Goal: Transaction & Acquisition: Purchase product/service

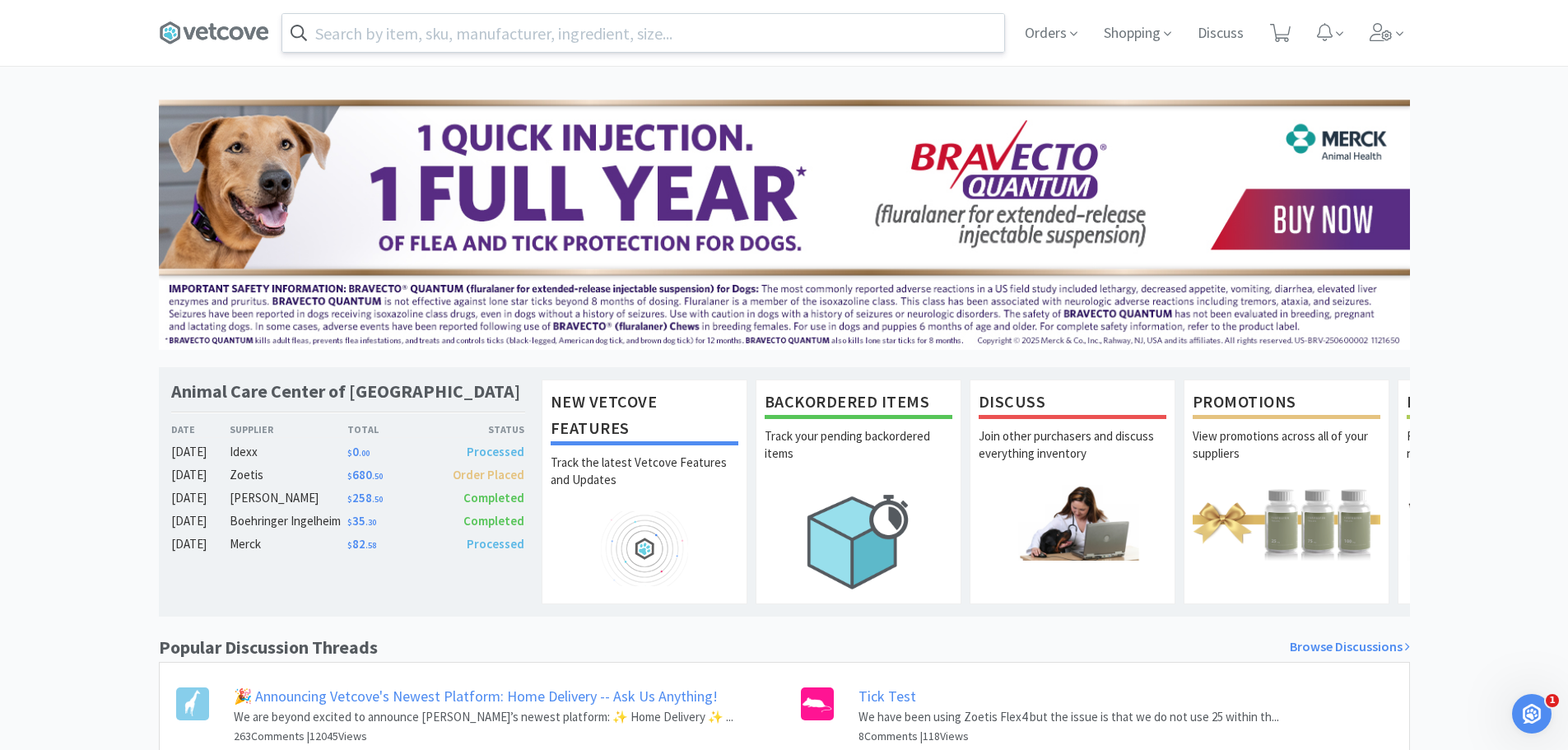
click at [959, 40] on input "text" at bounding box center [643, 33] width 722 height 38
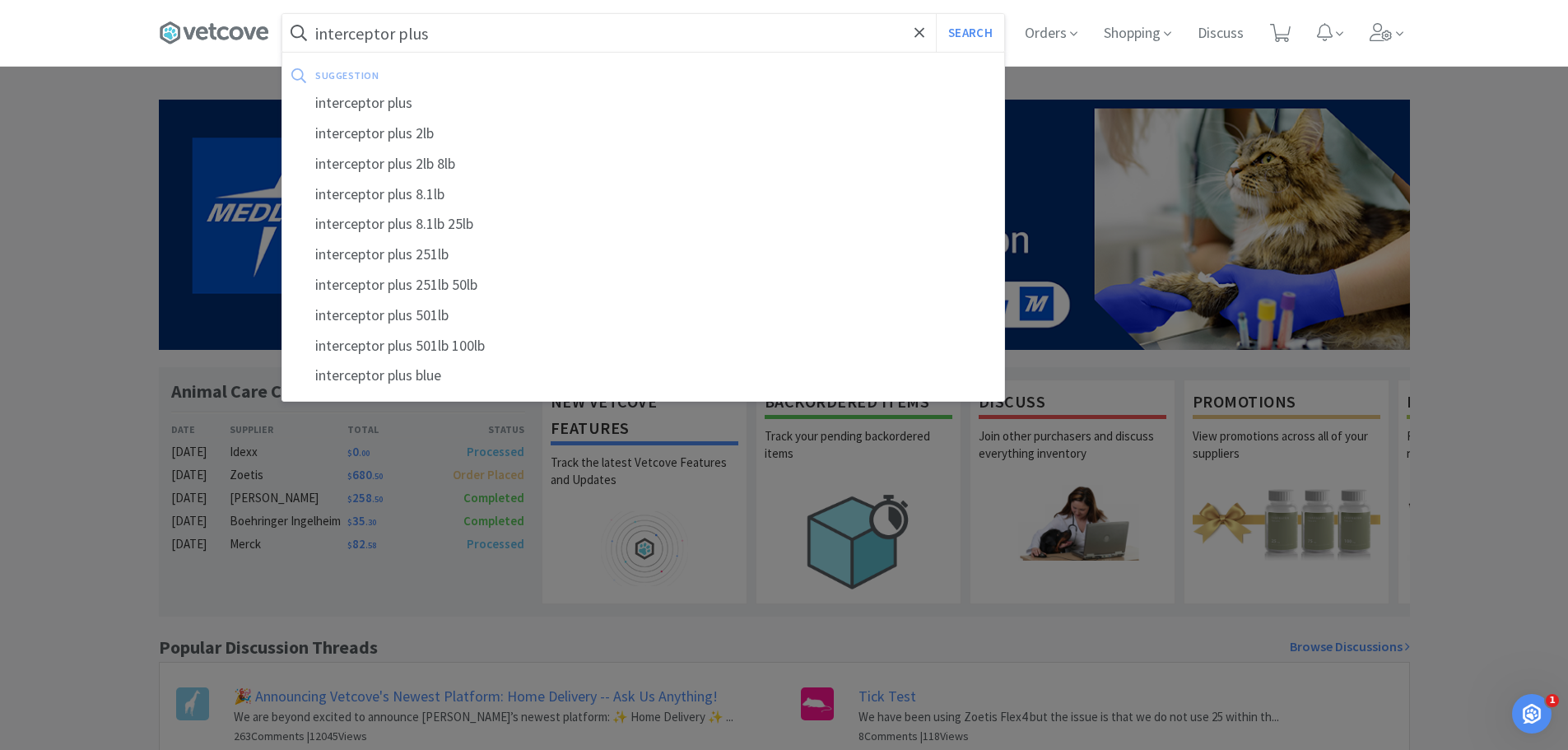
type input "interceptor plus"
click at [936, 14] on button "Search" at bounding box center [969, 33] width 68 height 38
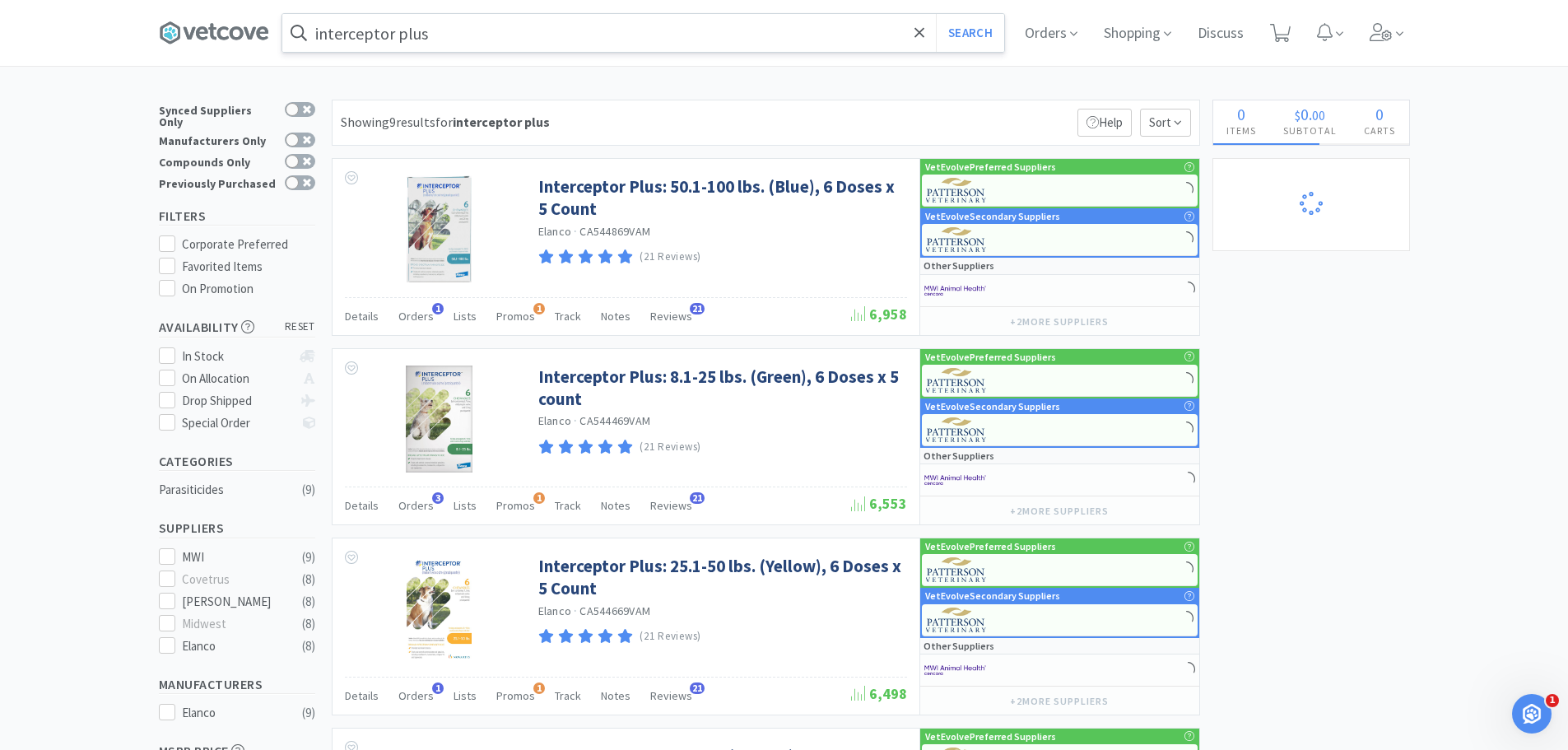
select select "2"
select select "1"
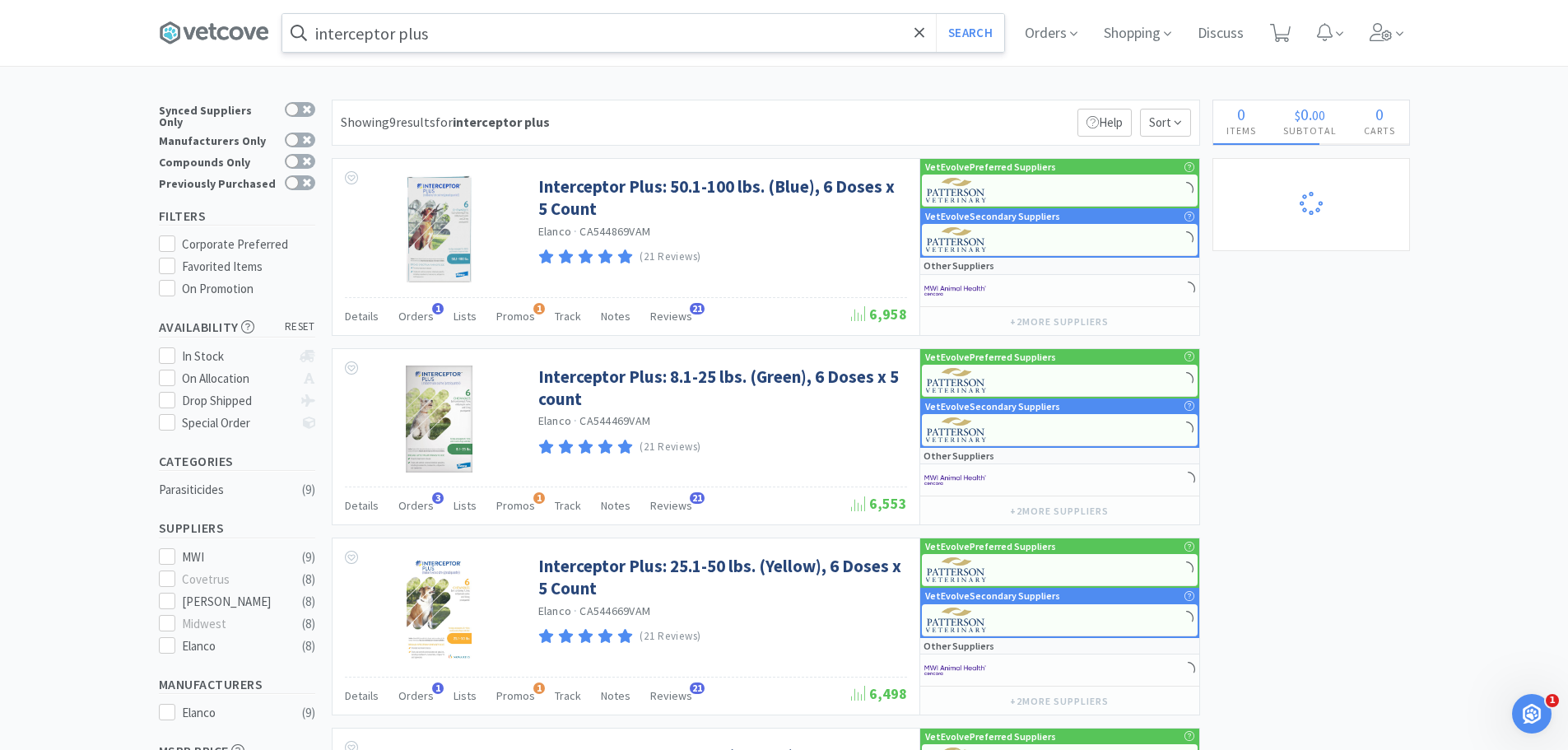
select select "1"
select select "2"
select select "1"
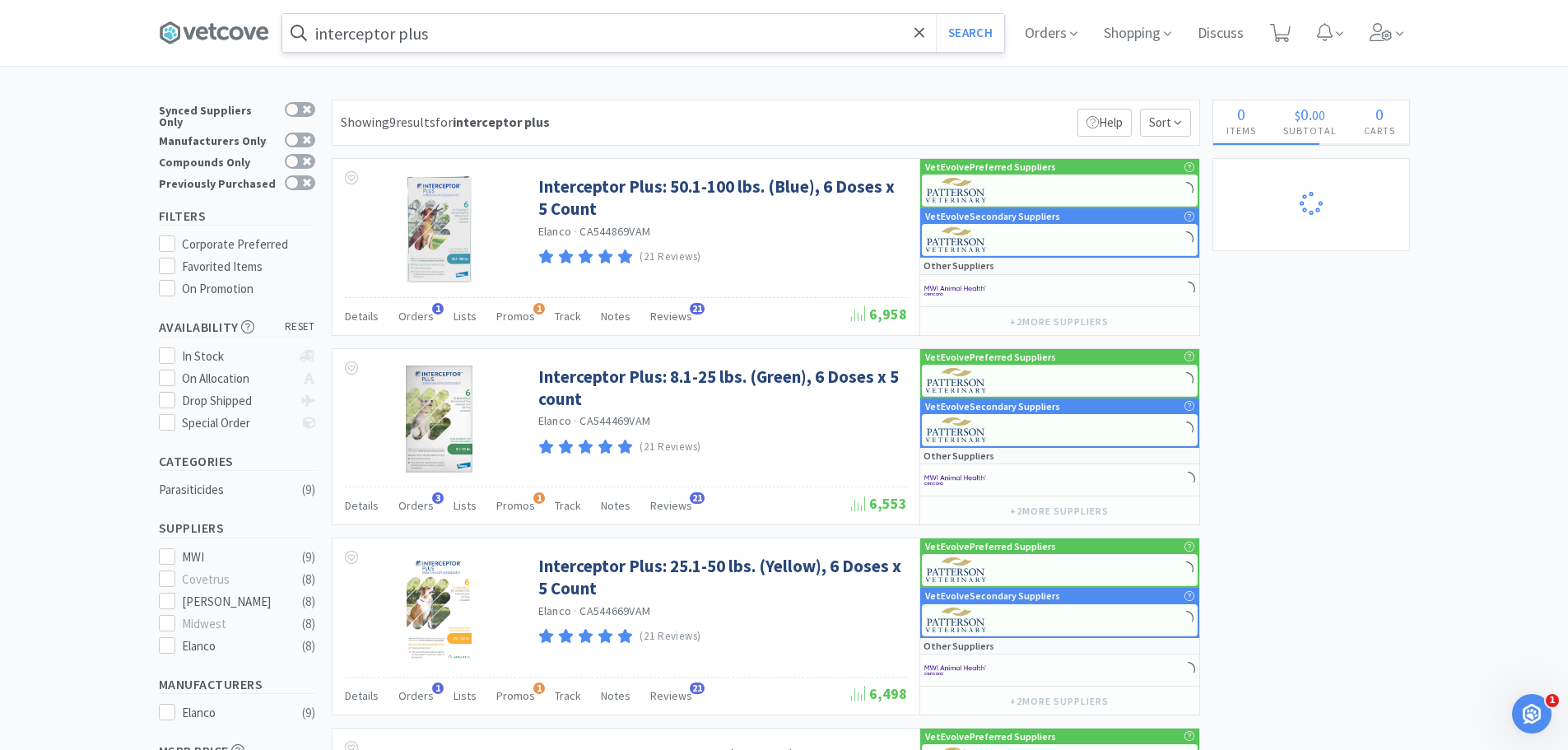
select select "2"
select select "1"
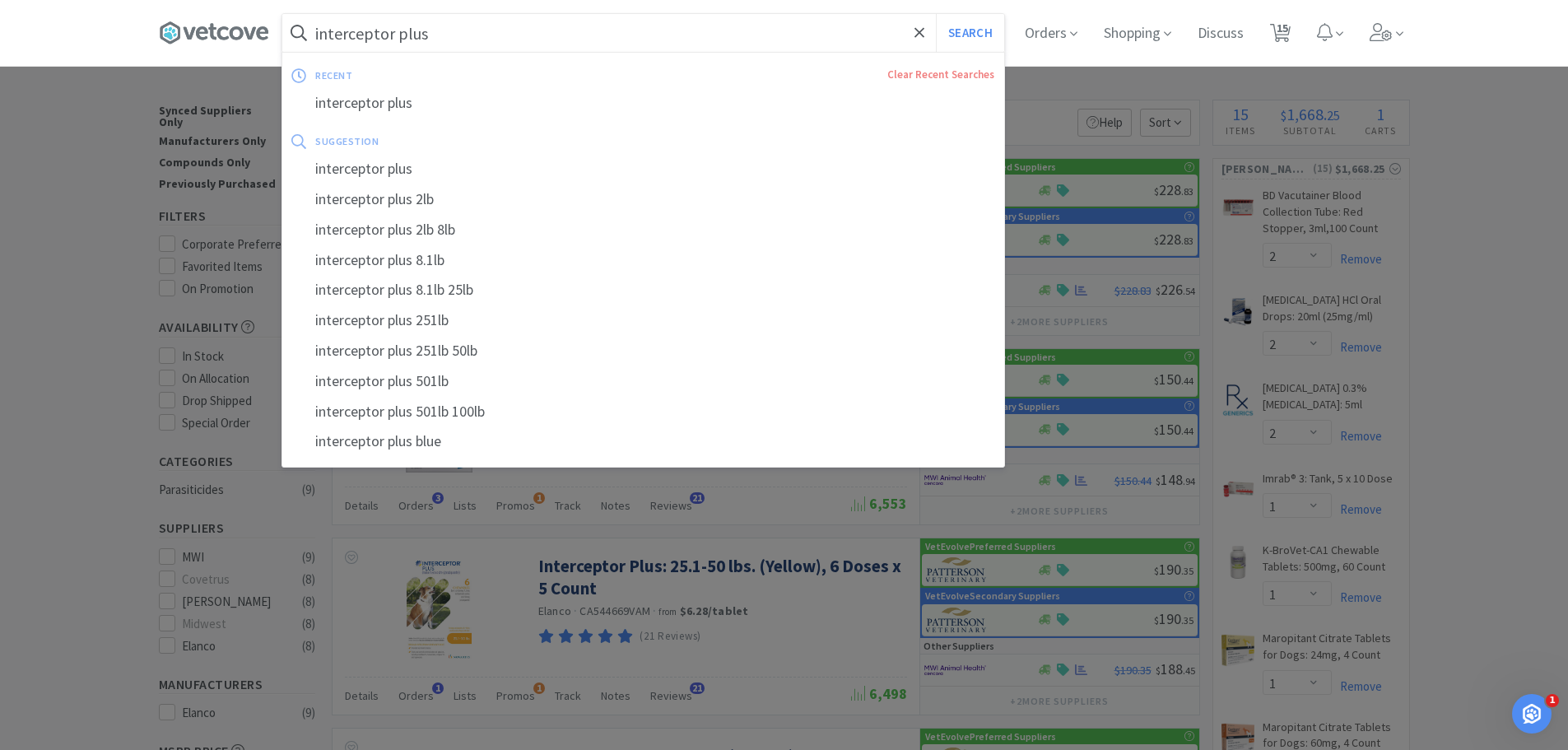
click at [528, 30] on input "interceptor plus" at bounding box center [643, 33] width 722 height 38
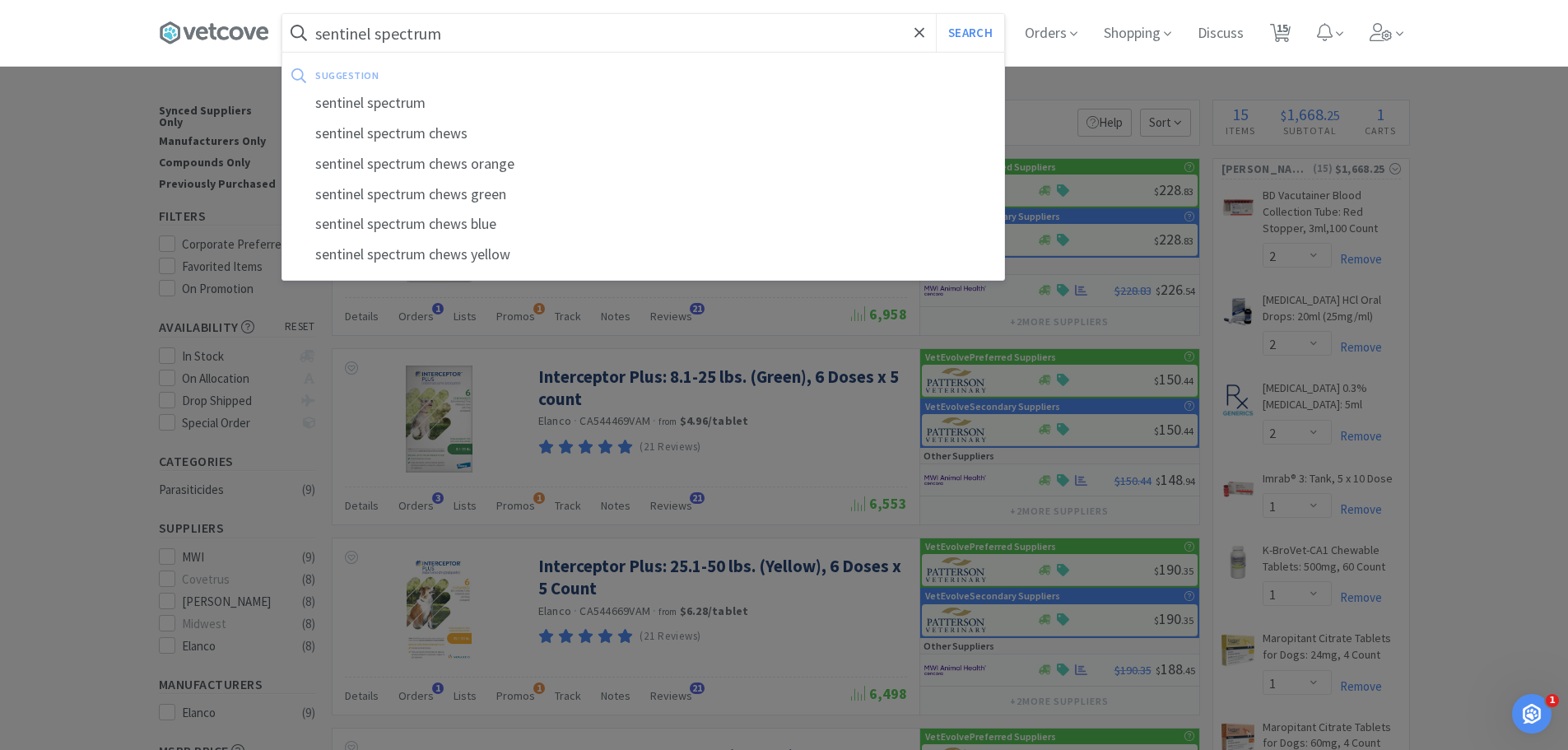
type input "sentinel spectrum"
click at [936, 14] on button "Search" at bounding box center [969, 33] width 68 height 38
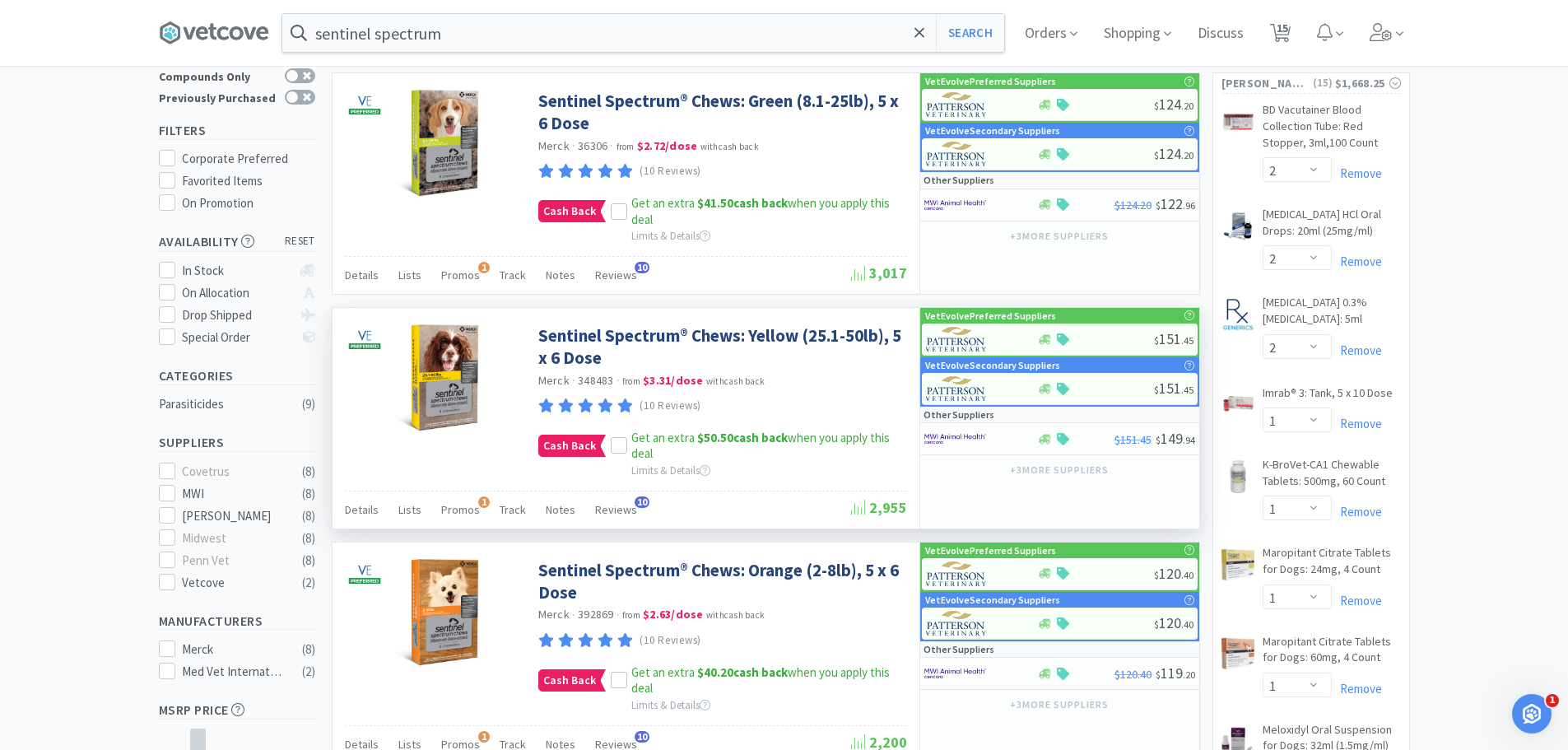
scroll to position [48, 0]
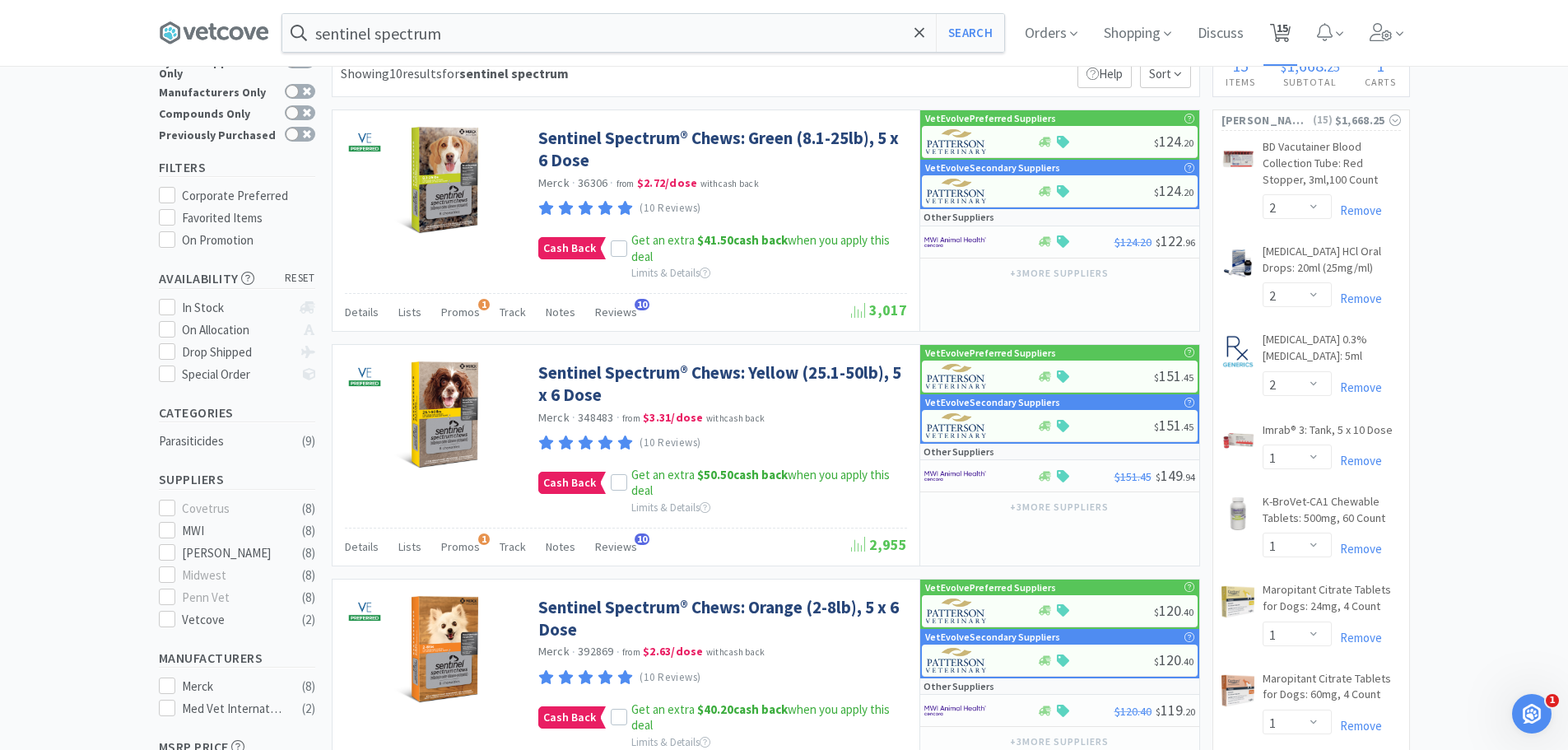
click at [1288, 31] on span "15" at bounding box center [1282, 28] width 12 height 66
select select "2"
select select "1"
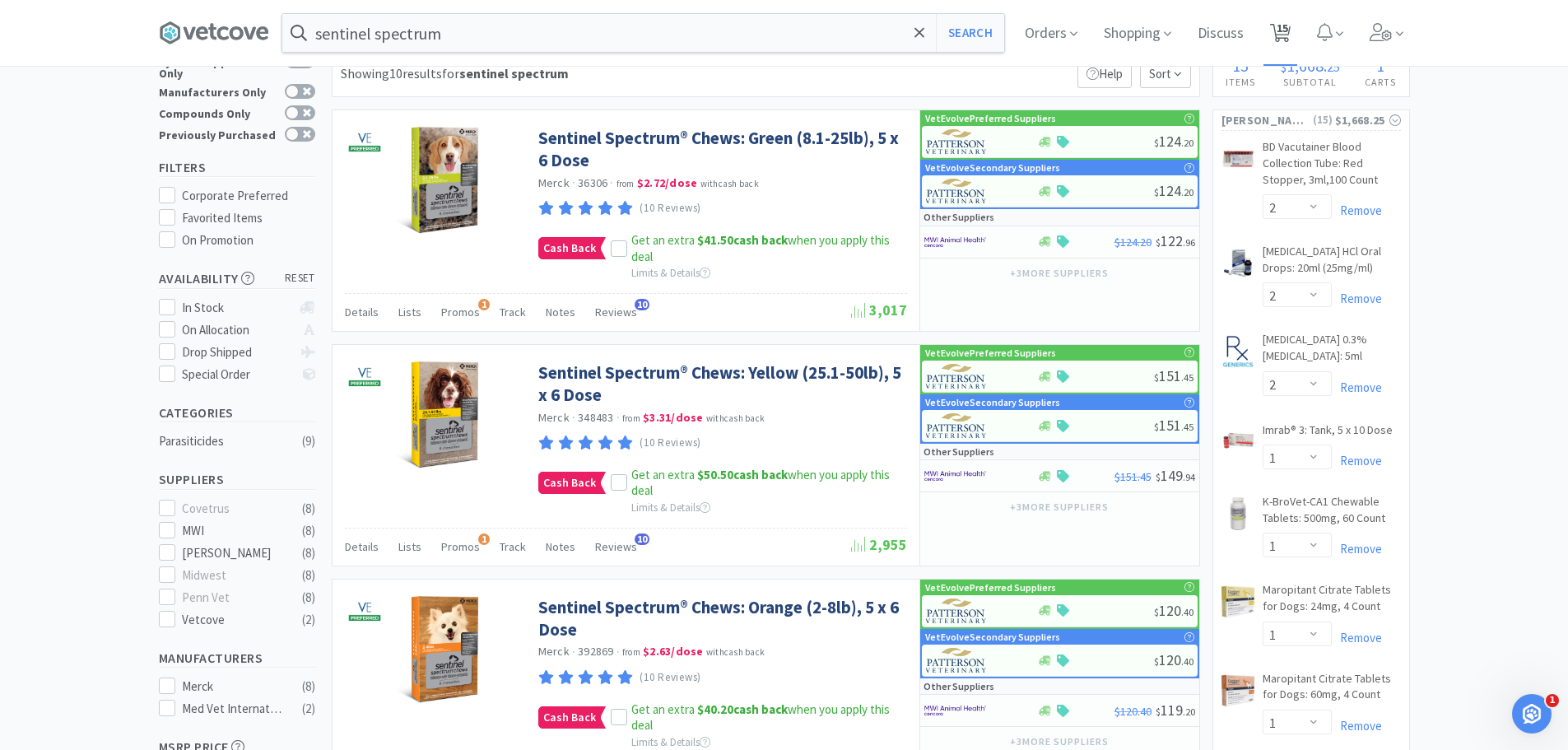
select select "1"
select select "2"
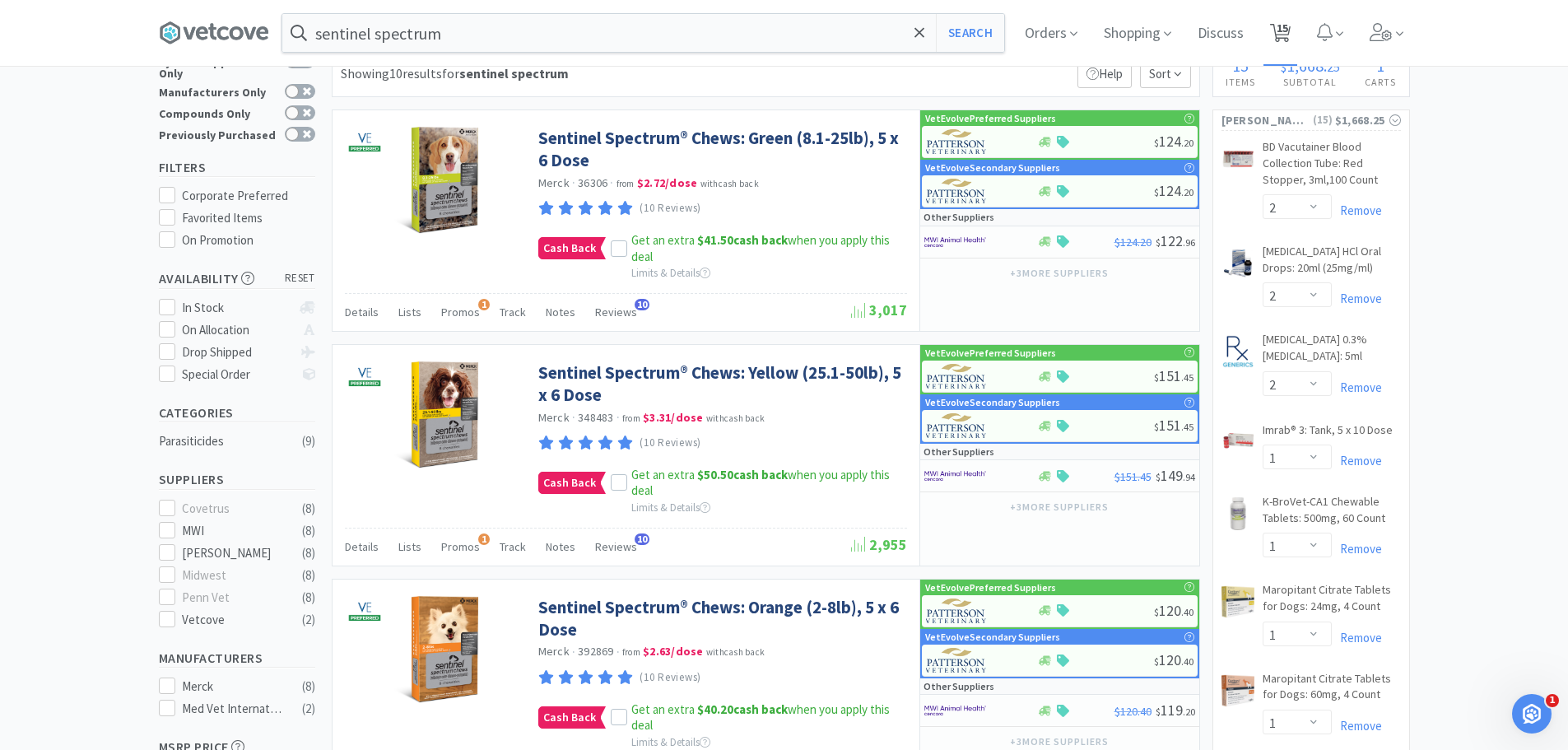
select select "1"
select select "2"
select select "1"
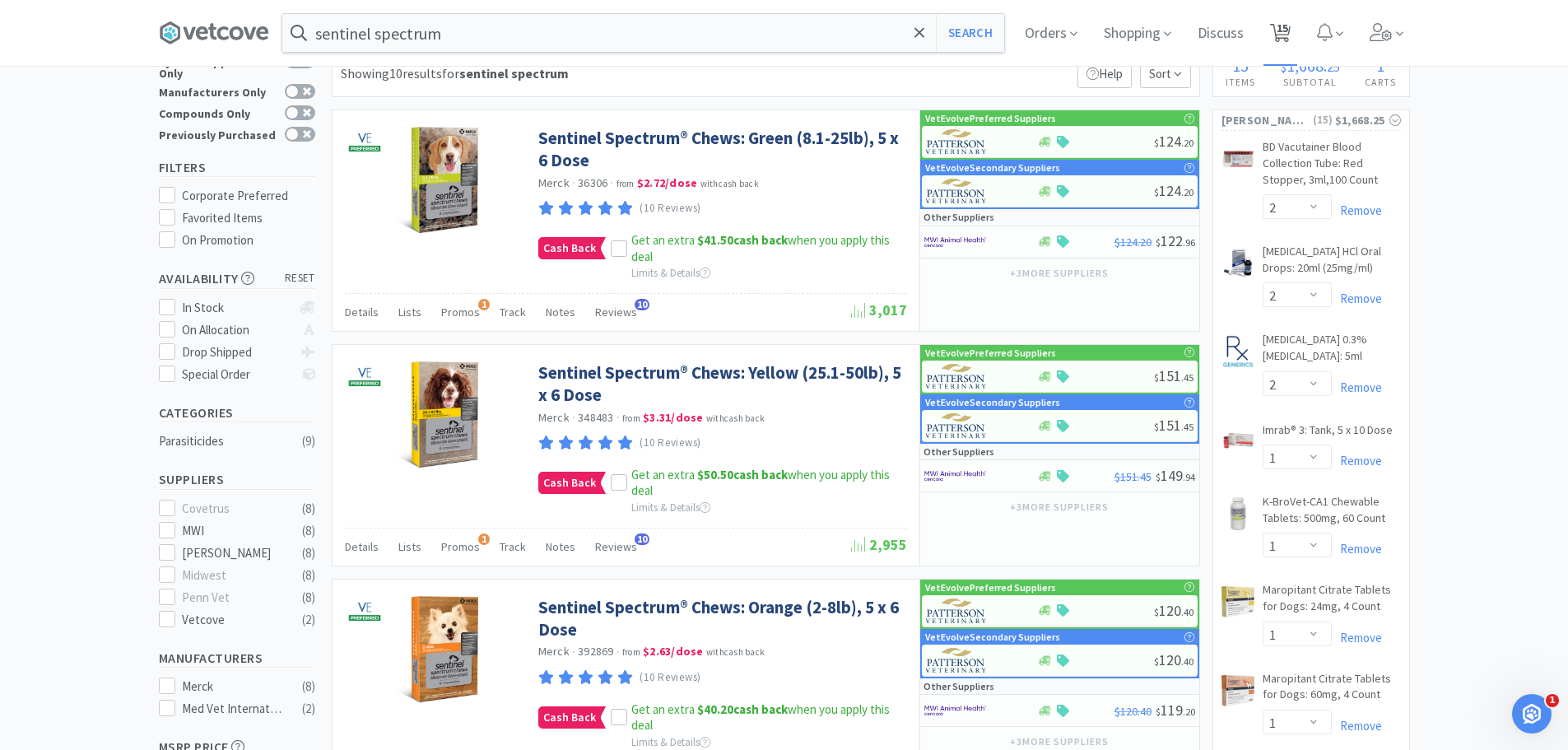
select select "1"
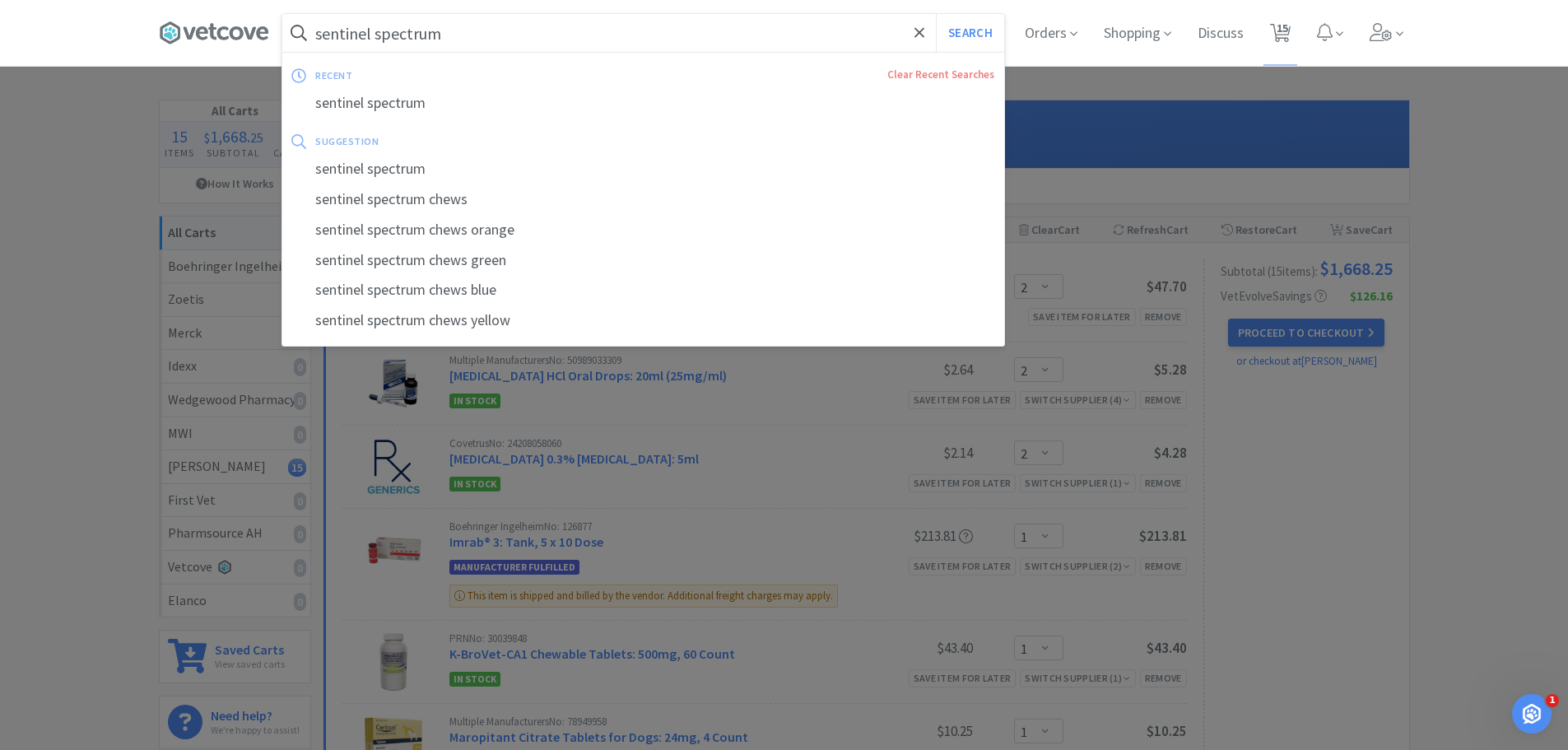
click at [492, 29] on input "sentinel spectrum" at bounding box center [643, 33] width 722 height 38
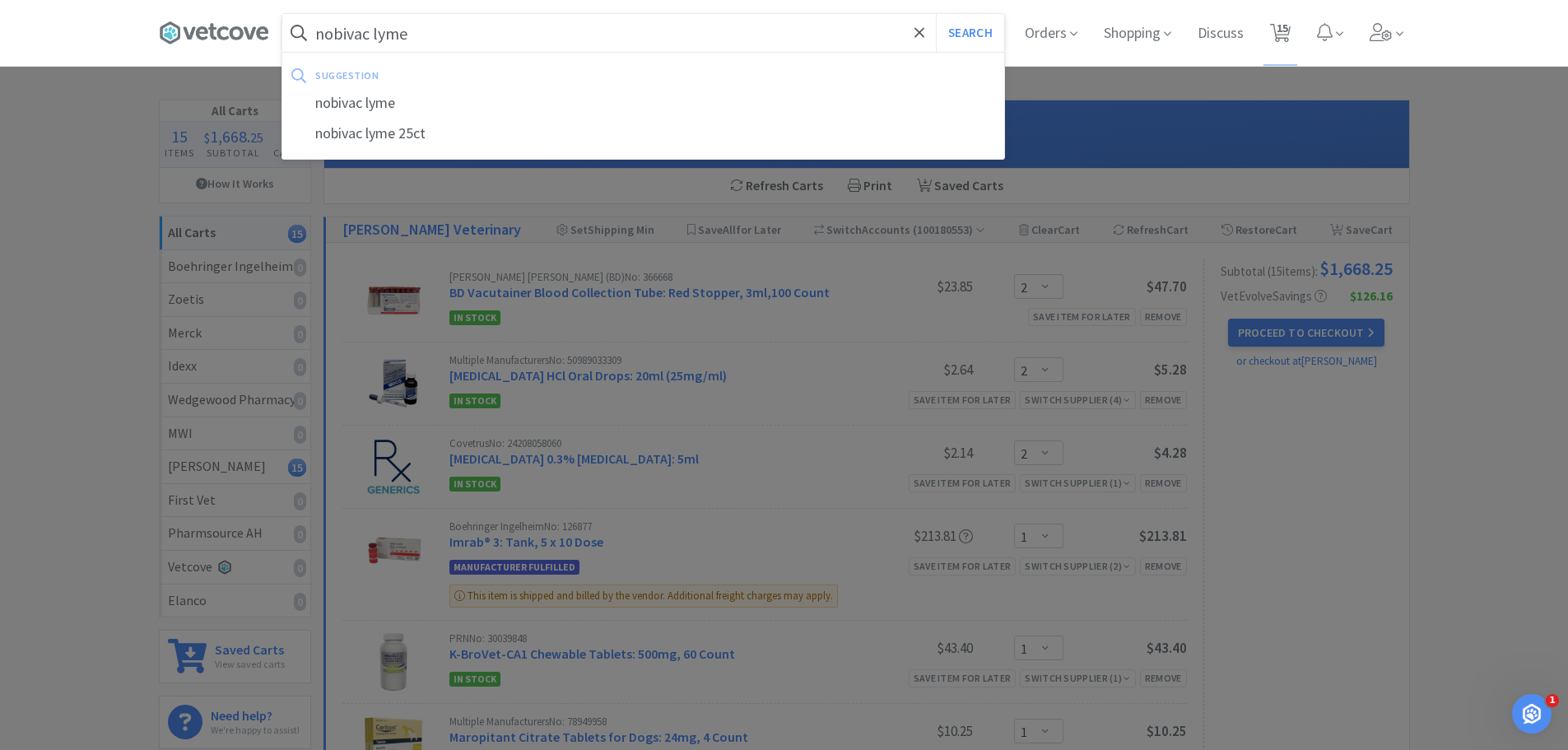
type input "nobivac lyme"
click at [936, 14] on button "Search" at bounding box center [969, 33] width 68 height 38
select select "2"
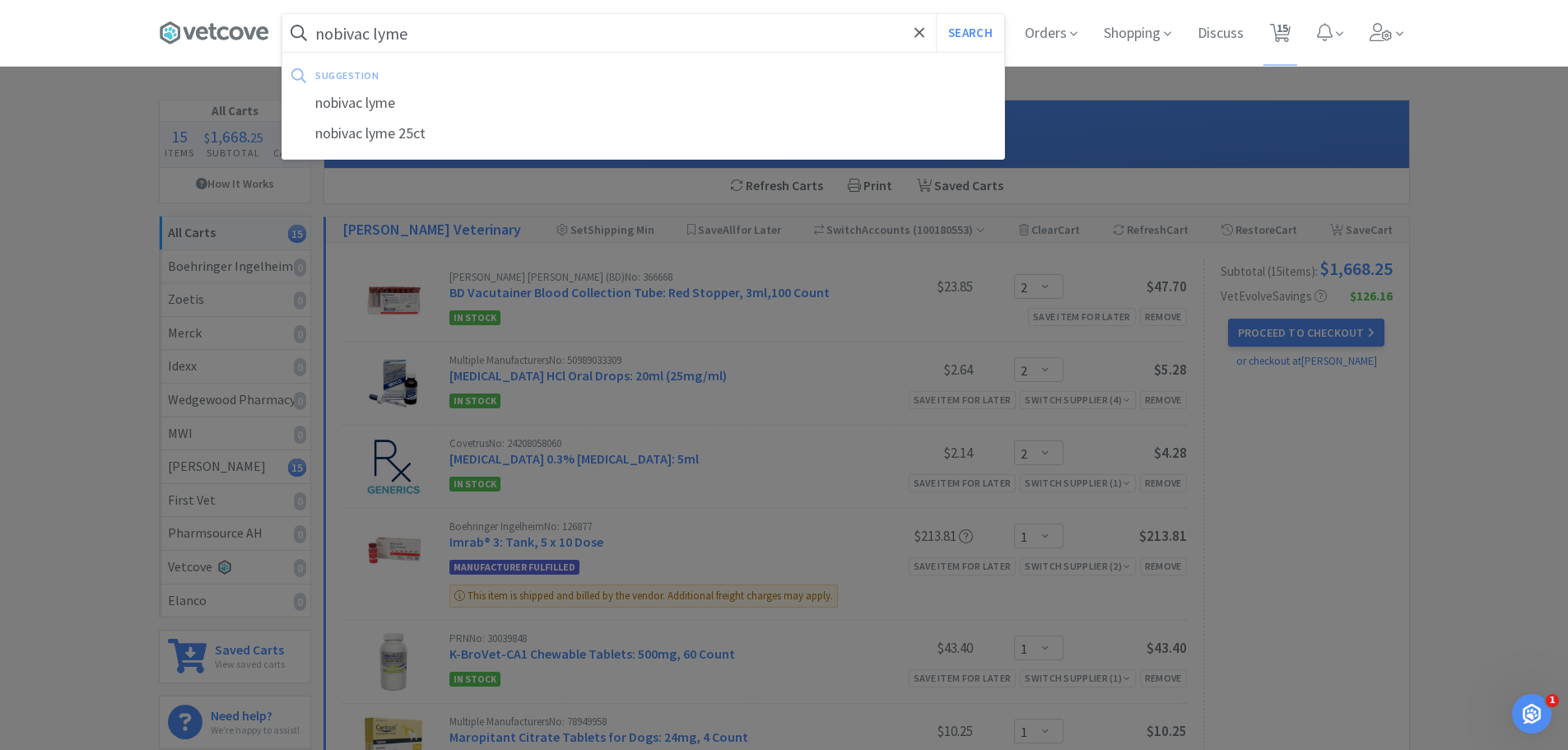
select select "1"
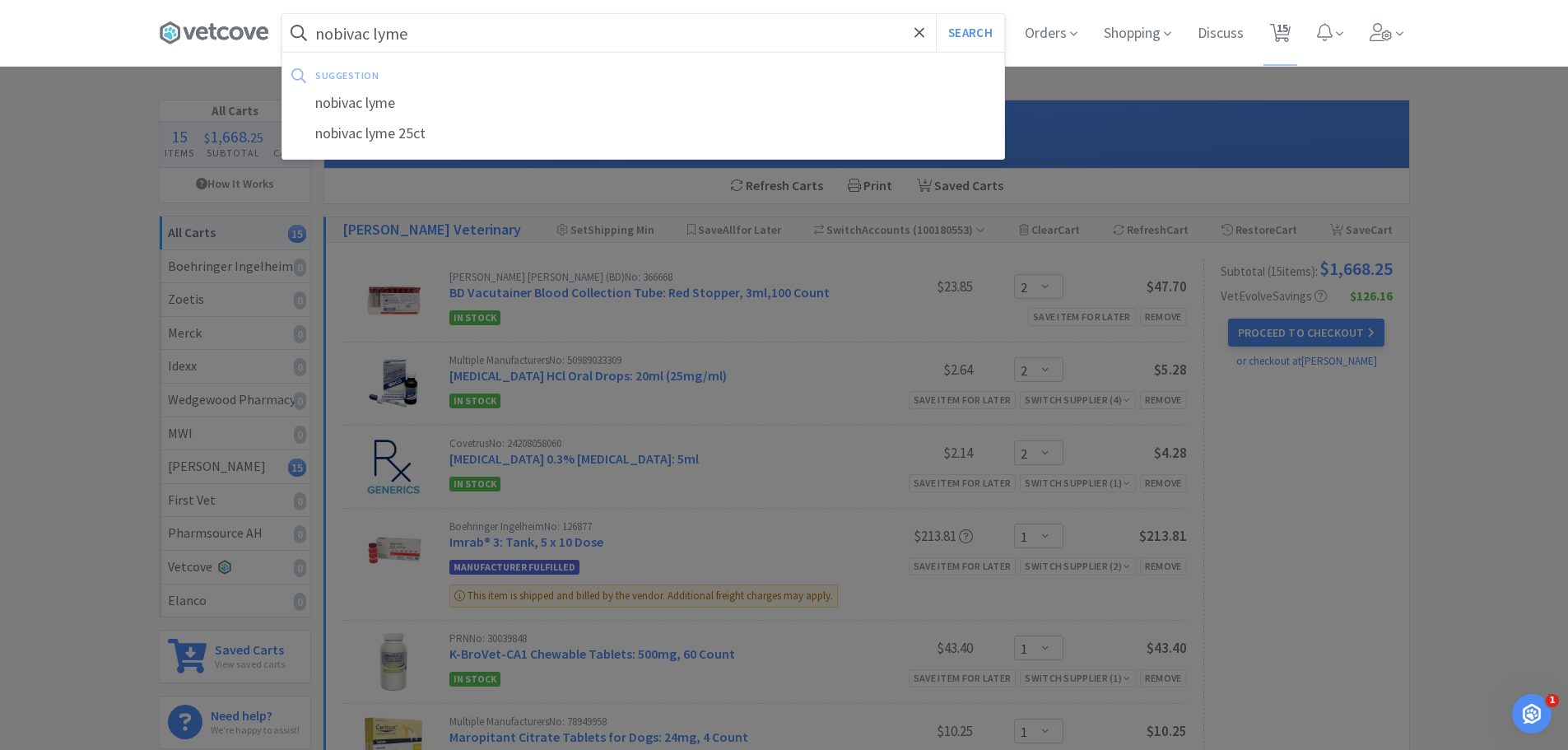
select select "2"
select select "1"
select select "2"
select select "1"
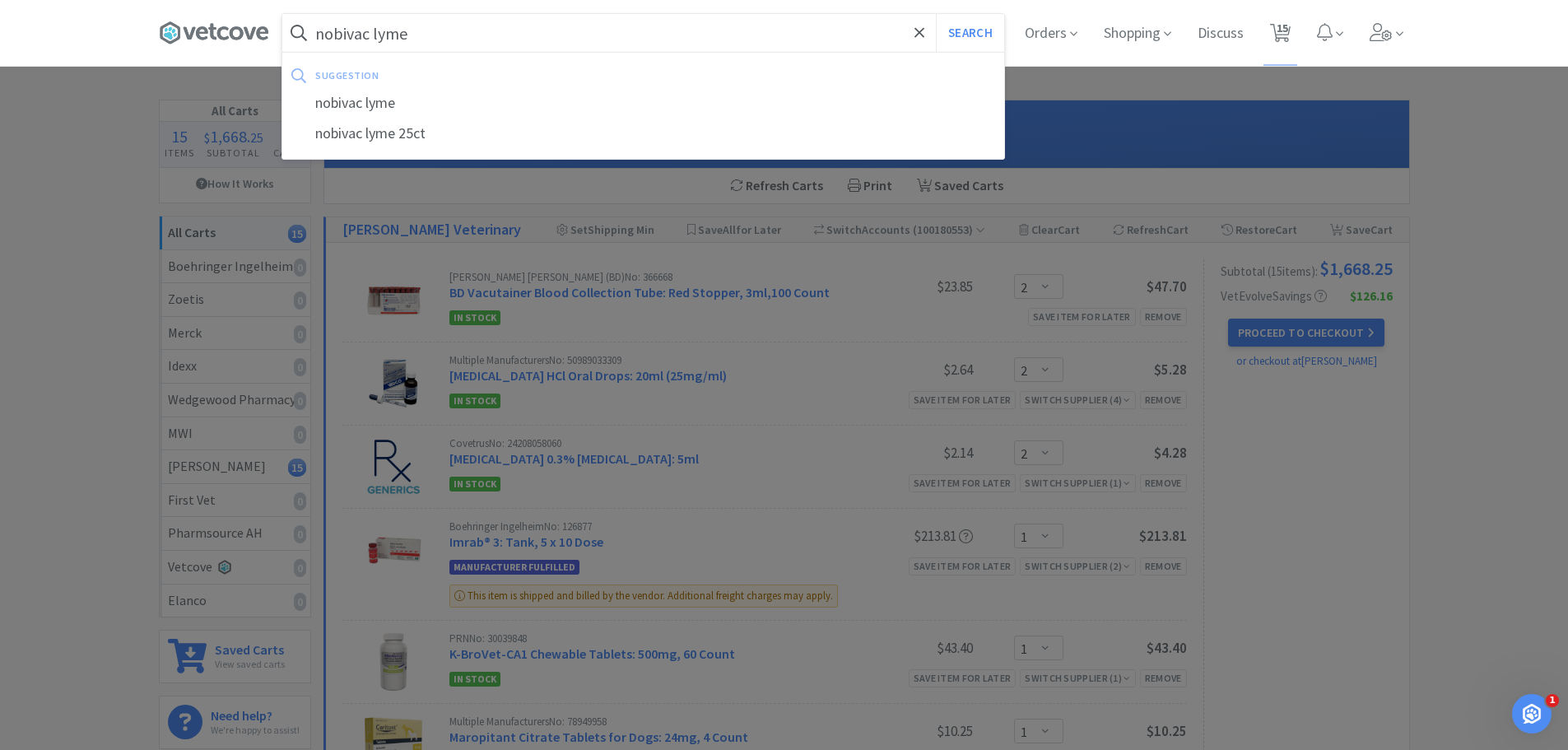
select select "1"
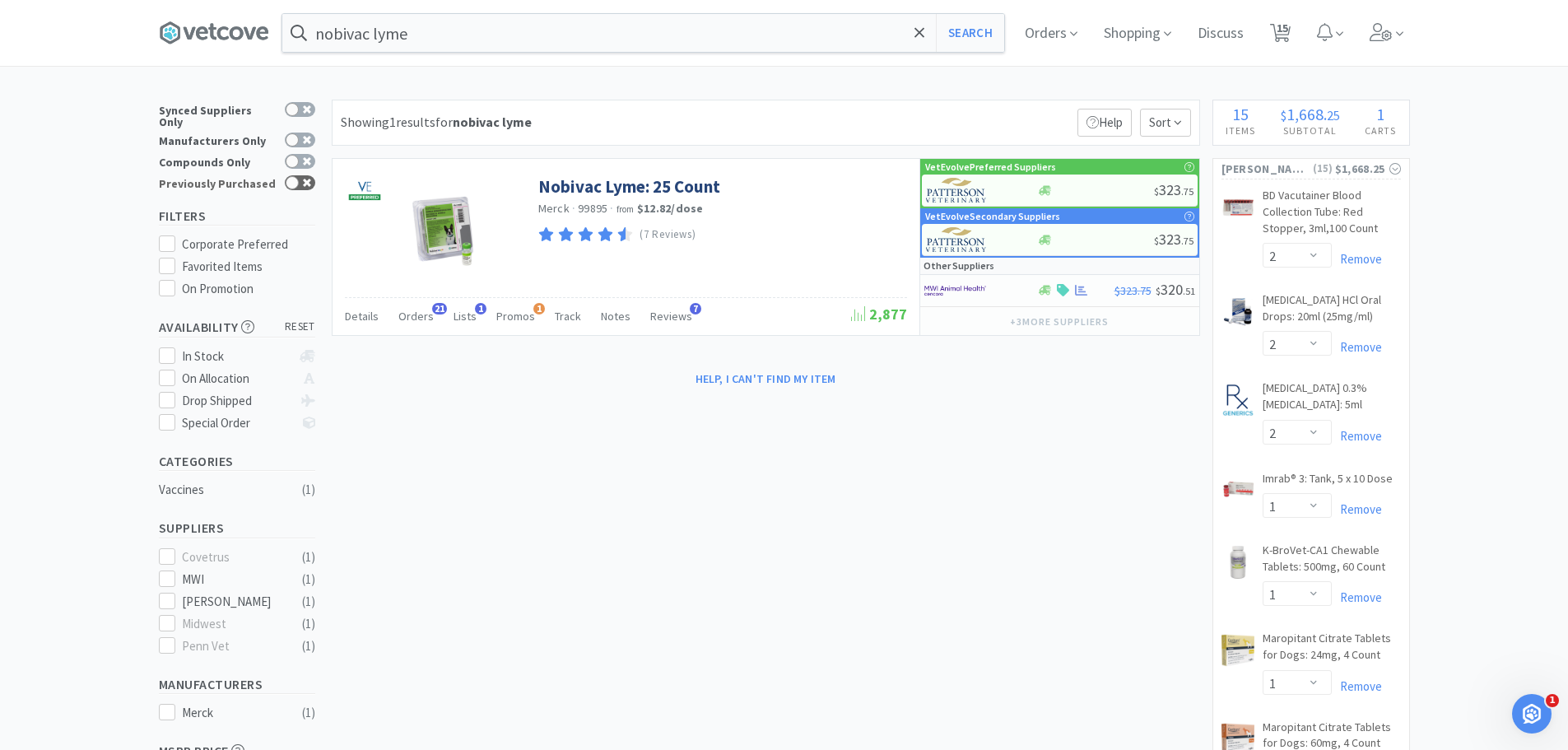
click at [293, 176] on div at bounding box center [292, 182] width 13 height 13
checkbox input "true"
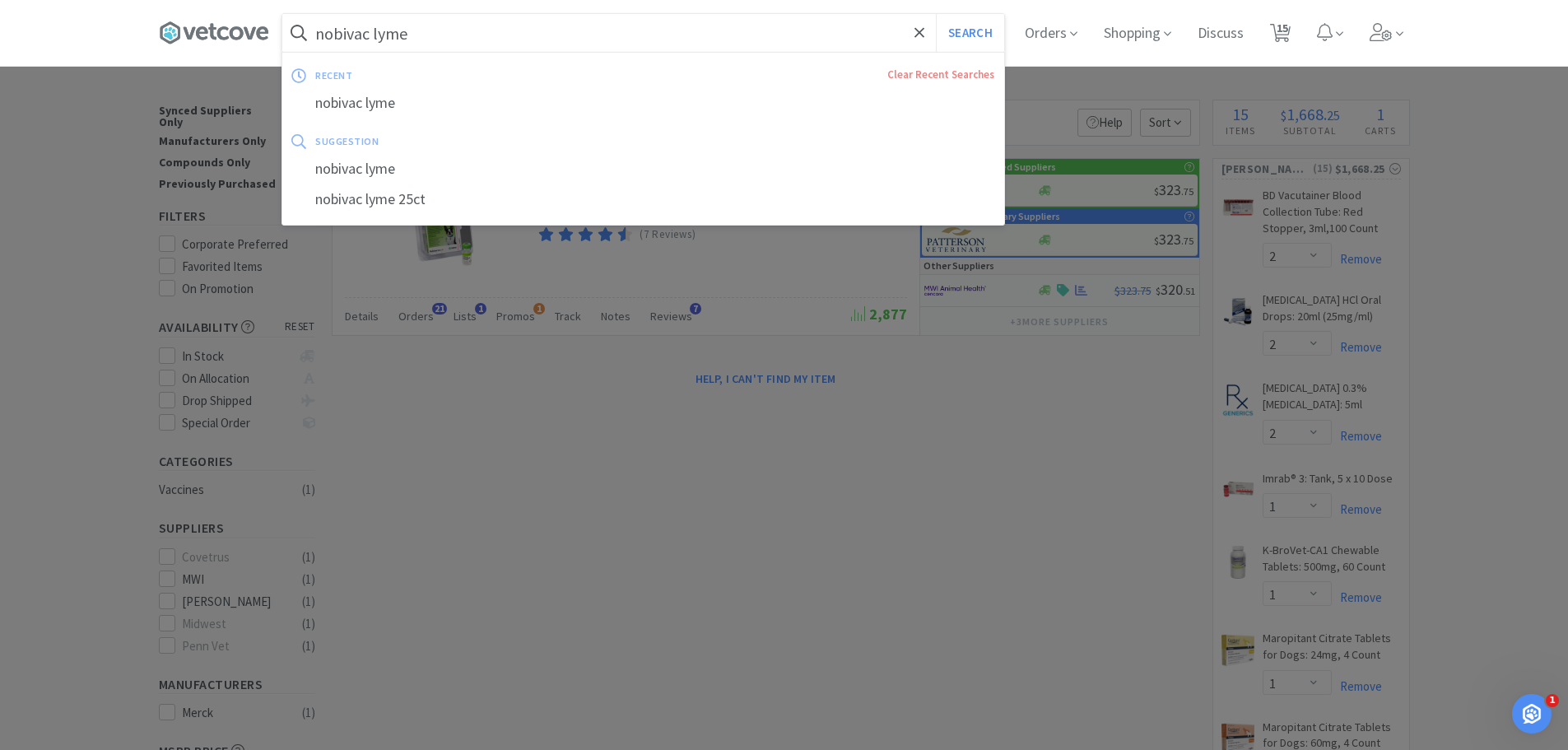
click at [469, 38] on input "nobivac lyme" at bounding box center [643, 33] width 722 height 38
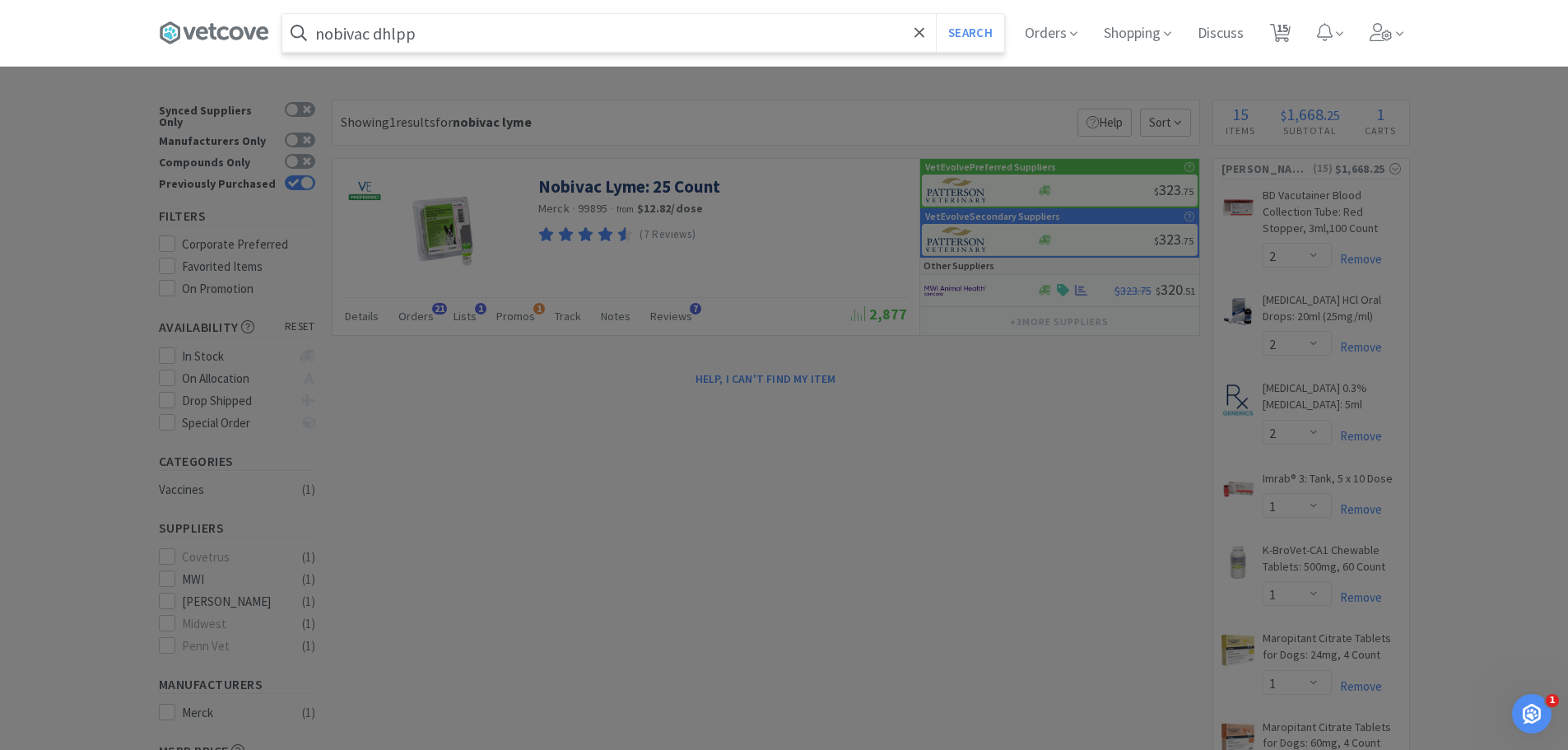
click at [936, 14] on button "Search" at bounding box center [969, 33] width 68 height 38
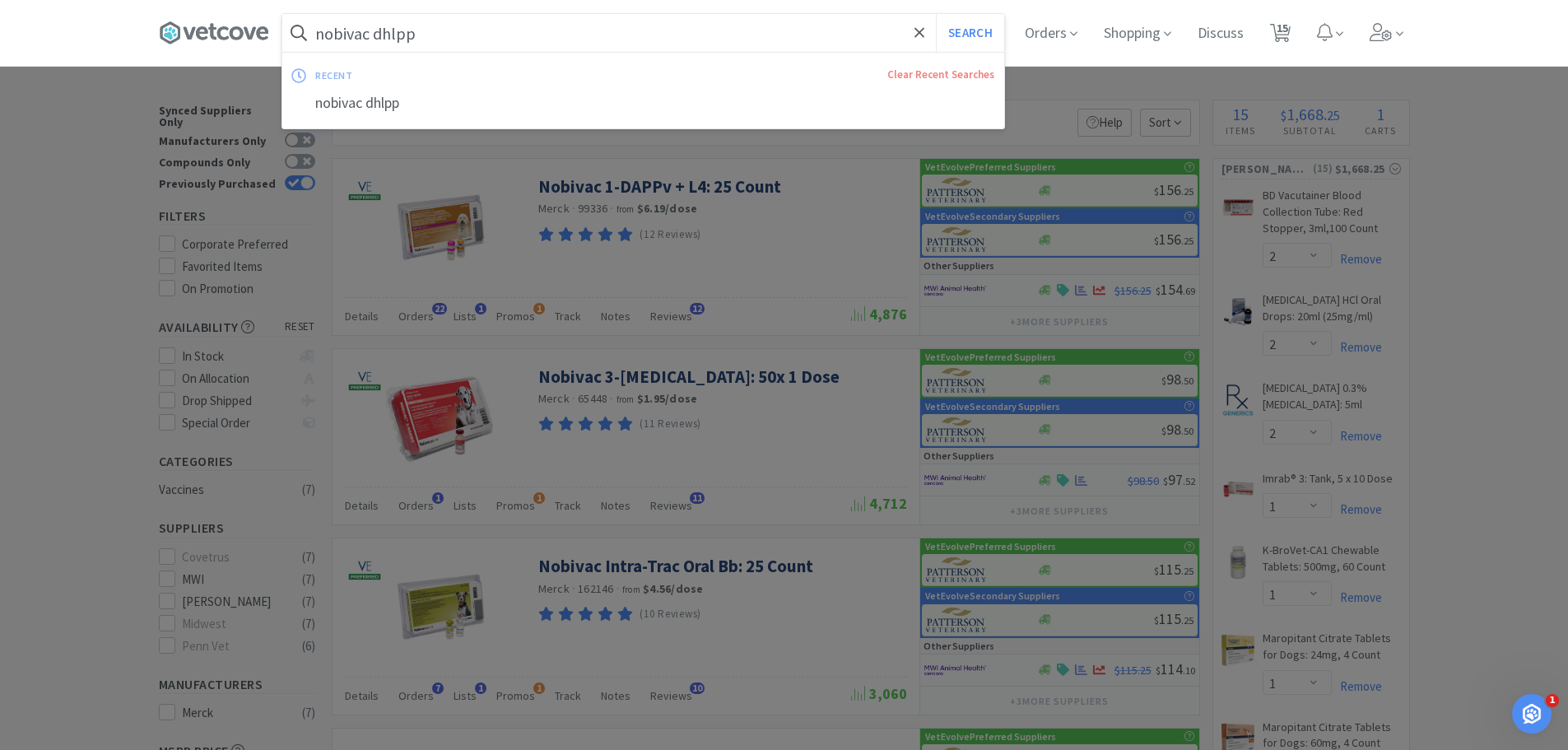
click at [438, 37] on input "nobivac dhlpp" at bounding box center [643, 33] width 722 height 38
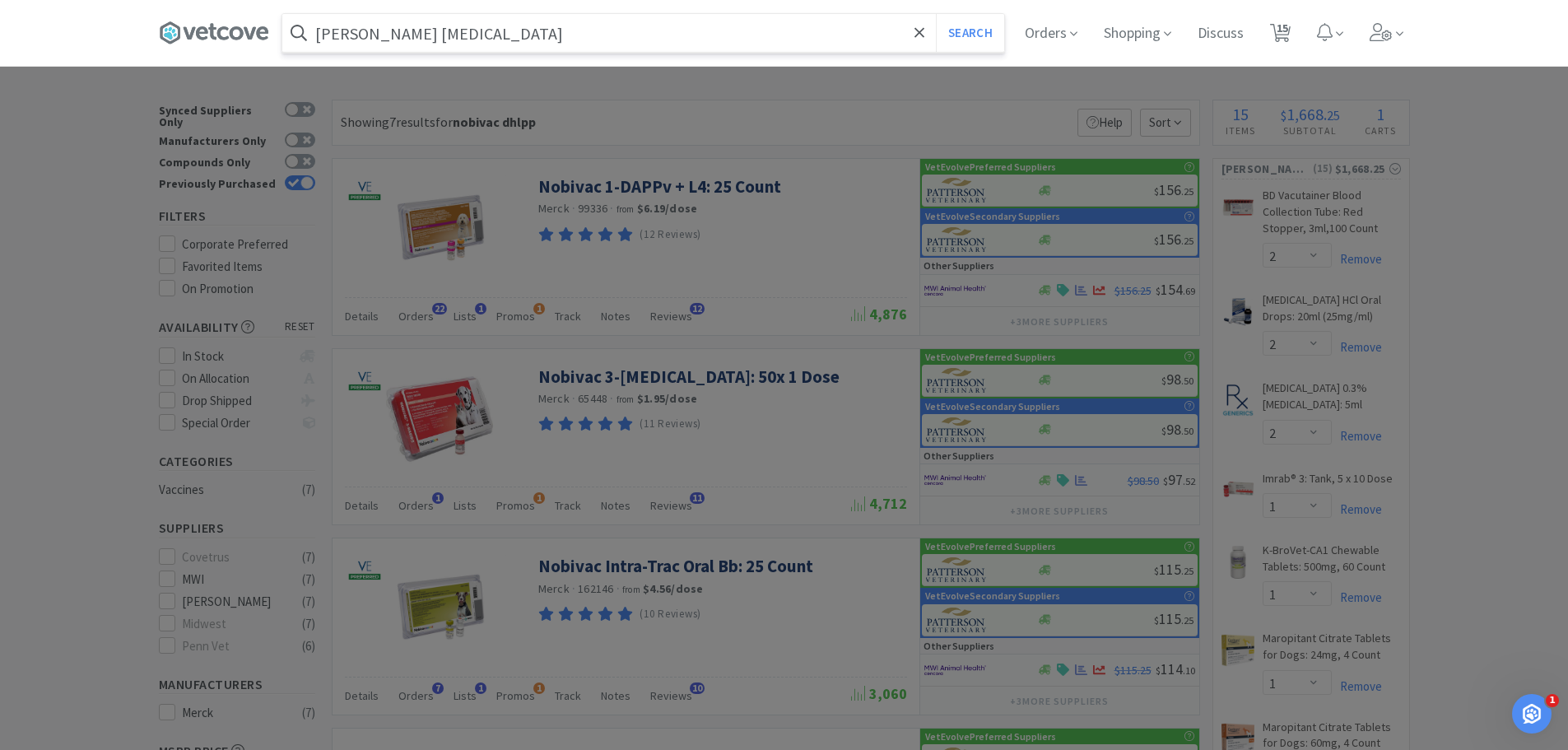
click at [936, 14] on button "Search" at bounding box center [969, 33] width 68 height 38
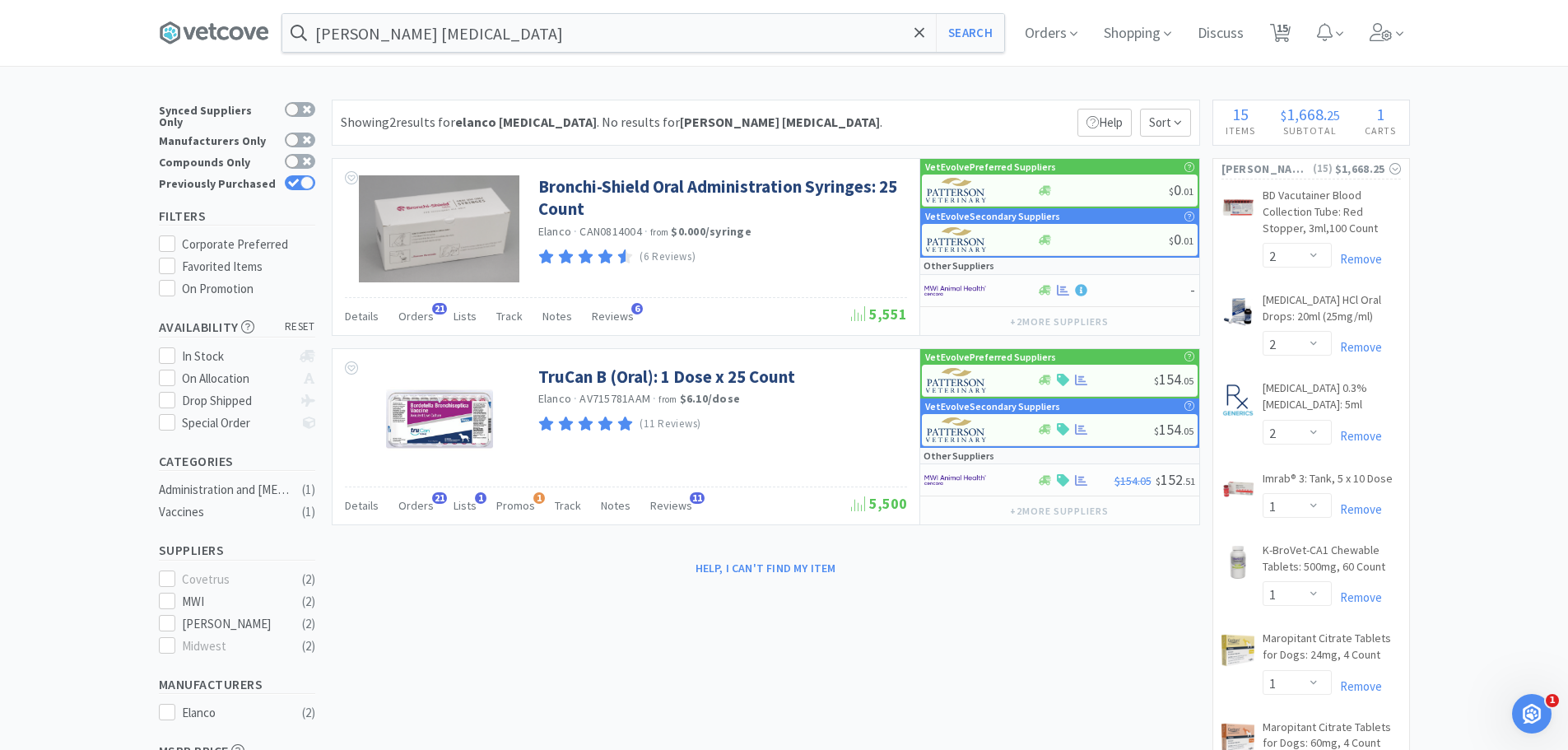
type input "nobivac dhlpp"
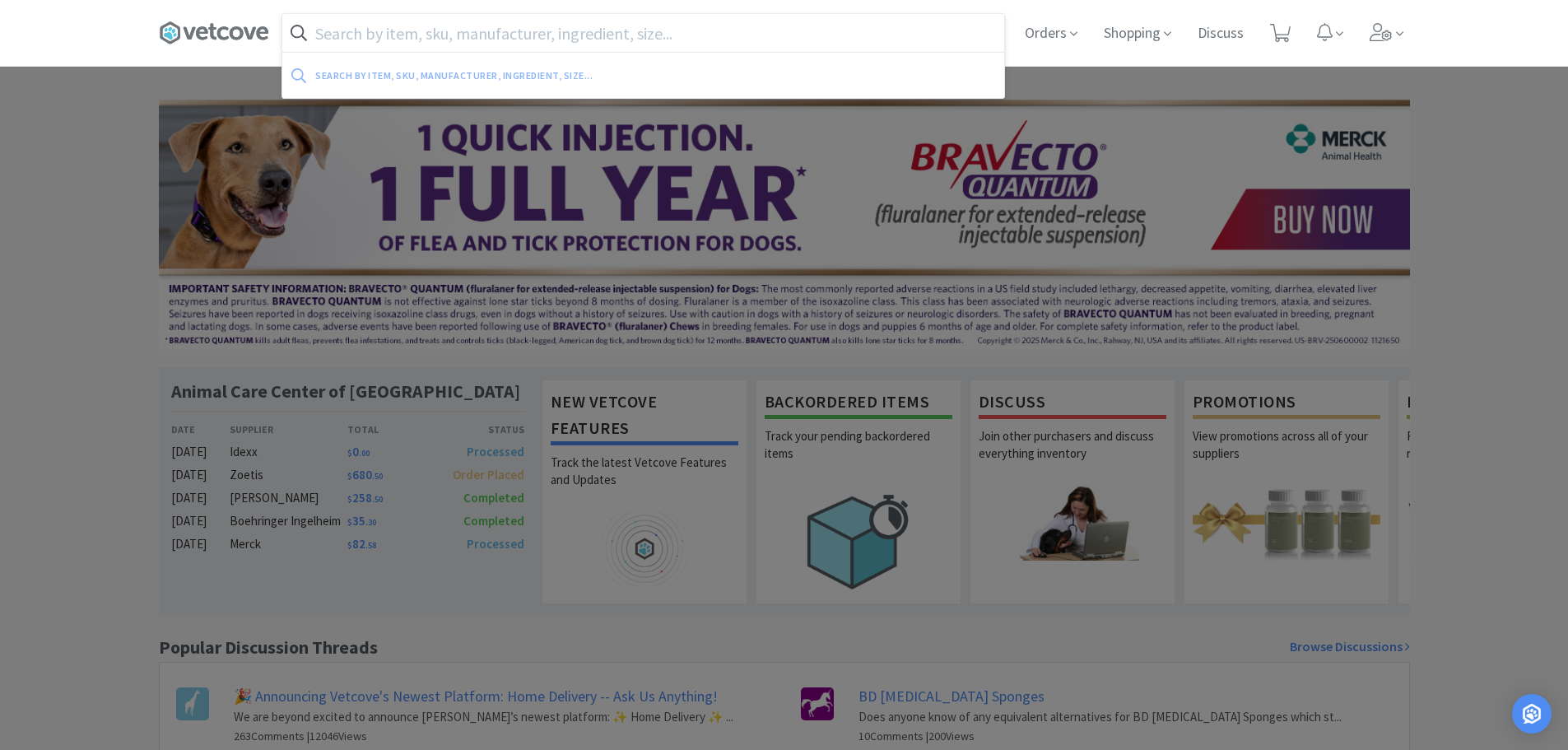
click at [574, 35] on input "text" at bounding box center [643, 33] width 722 height 38
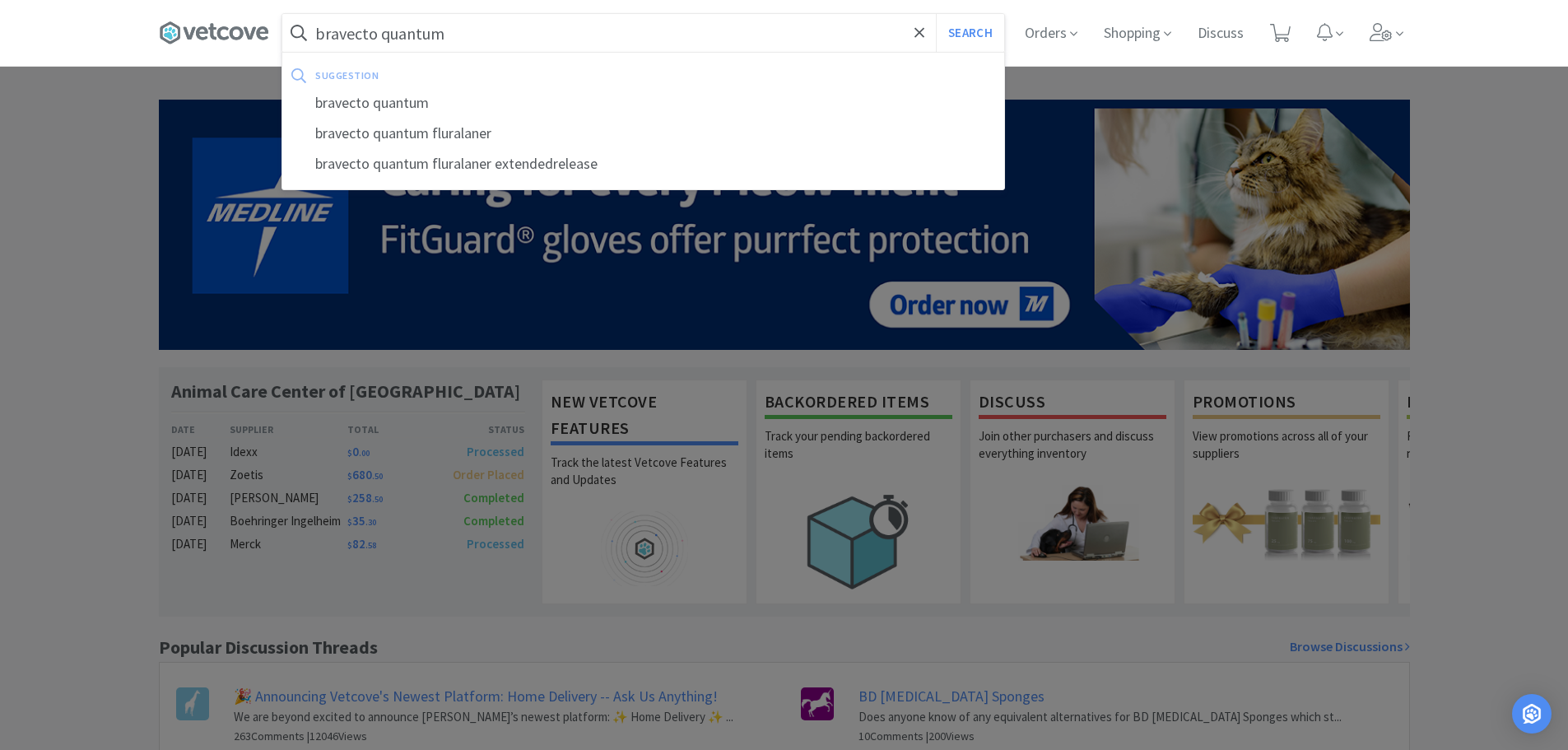
type input "bravecto quantum"
click at [936, 14] on button "Search" at bounding box center [969, 33] width 68 height 38
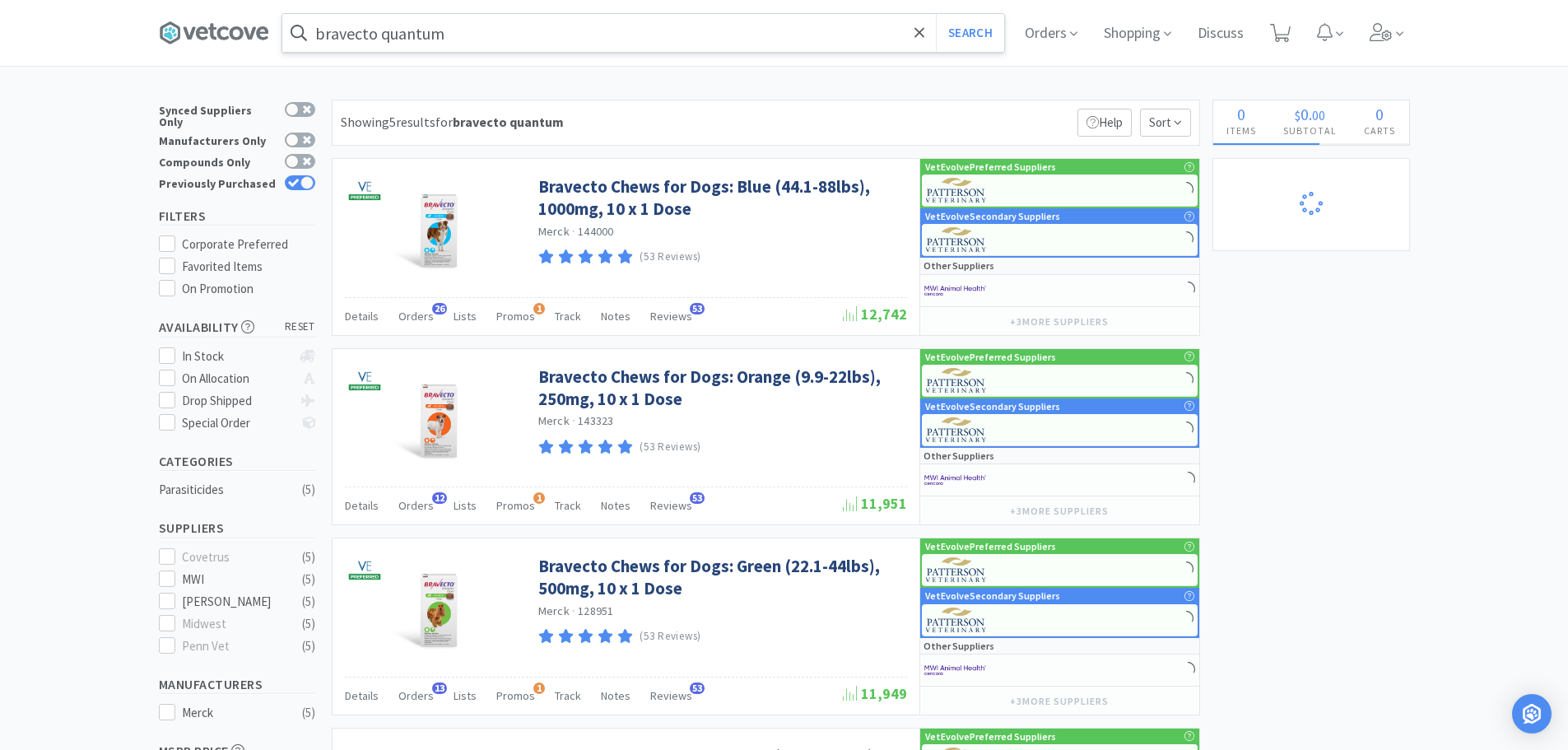
select select "2"
select select "1"
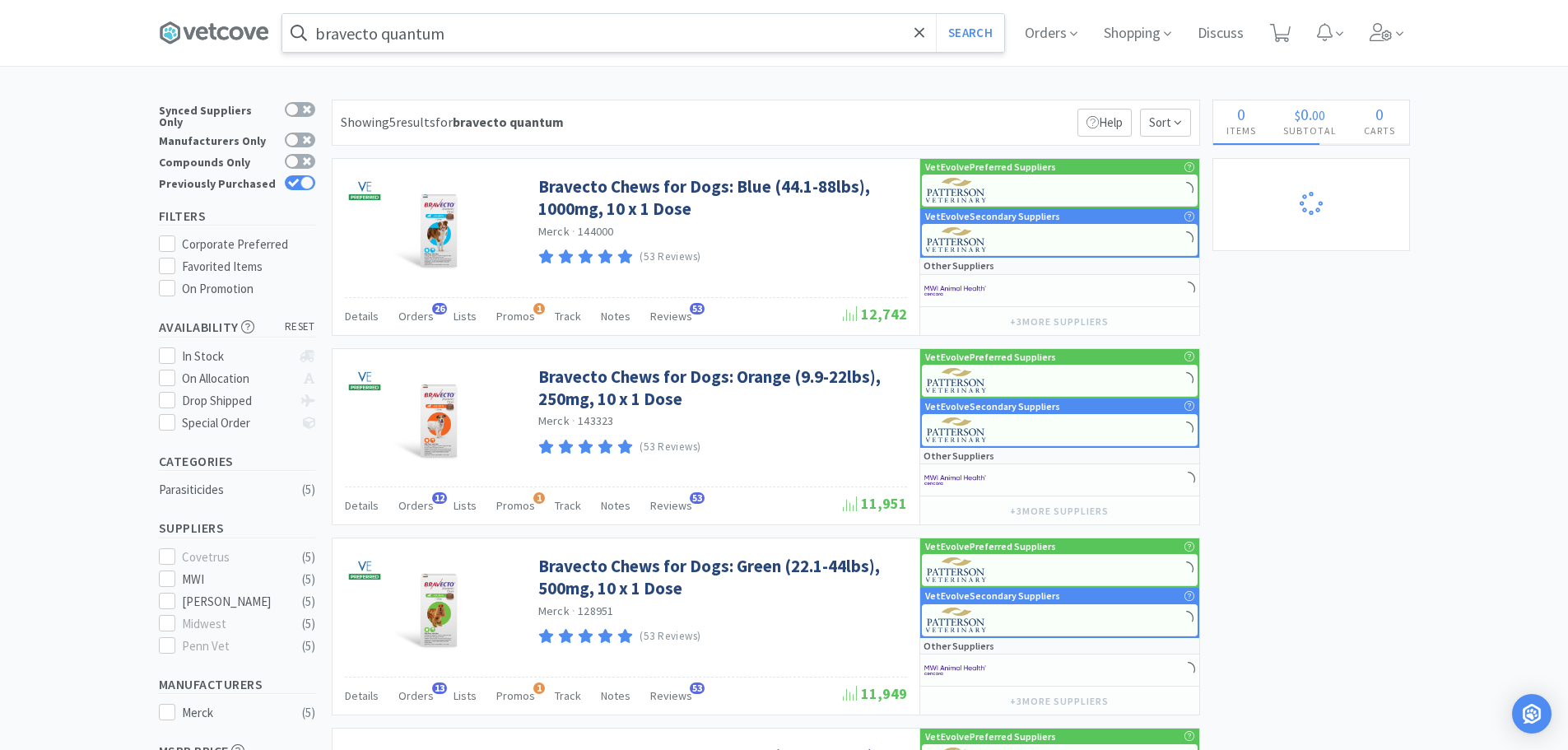
select select "1"
select select "2"
select select "1"
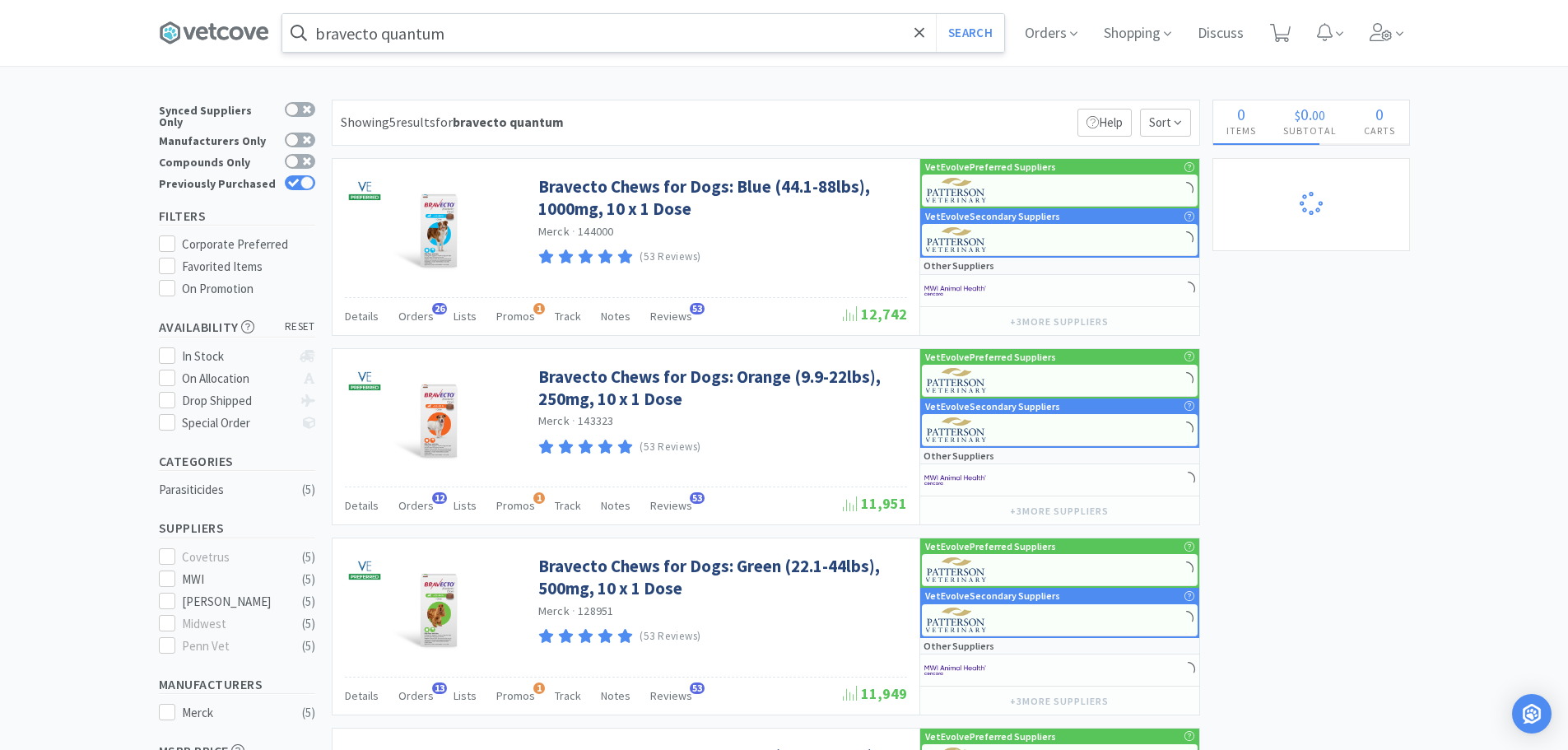
select select "2"
select select "1"
